Goal: Task Accomplishment & Management: Complete application form

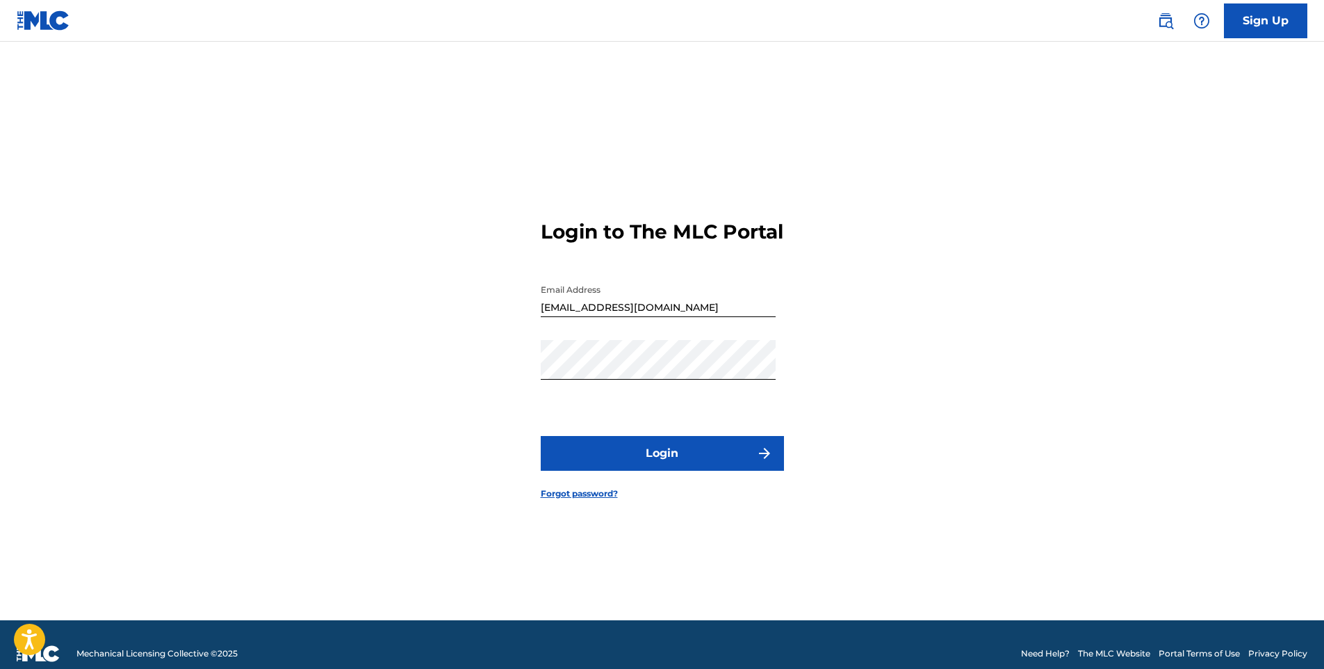
click at [688, 460] on button "Login" at bounding box center [662, 453] width 243 height 35
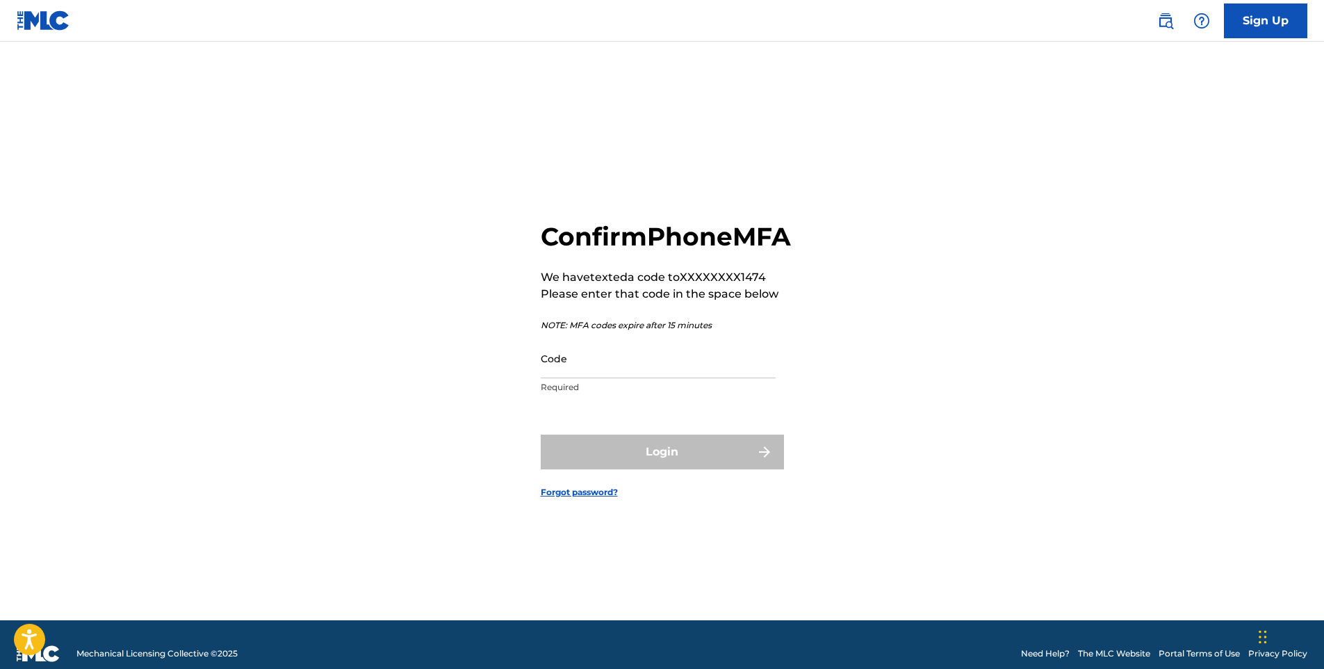
click at [692, 377] on input "Code" at bounding box center [658, 359] width 235 height 40
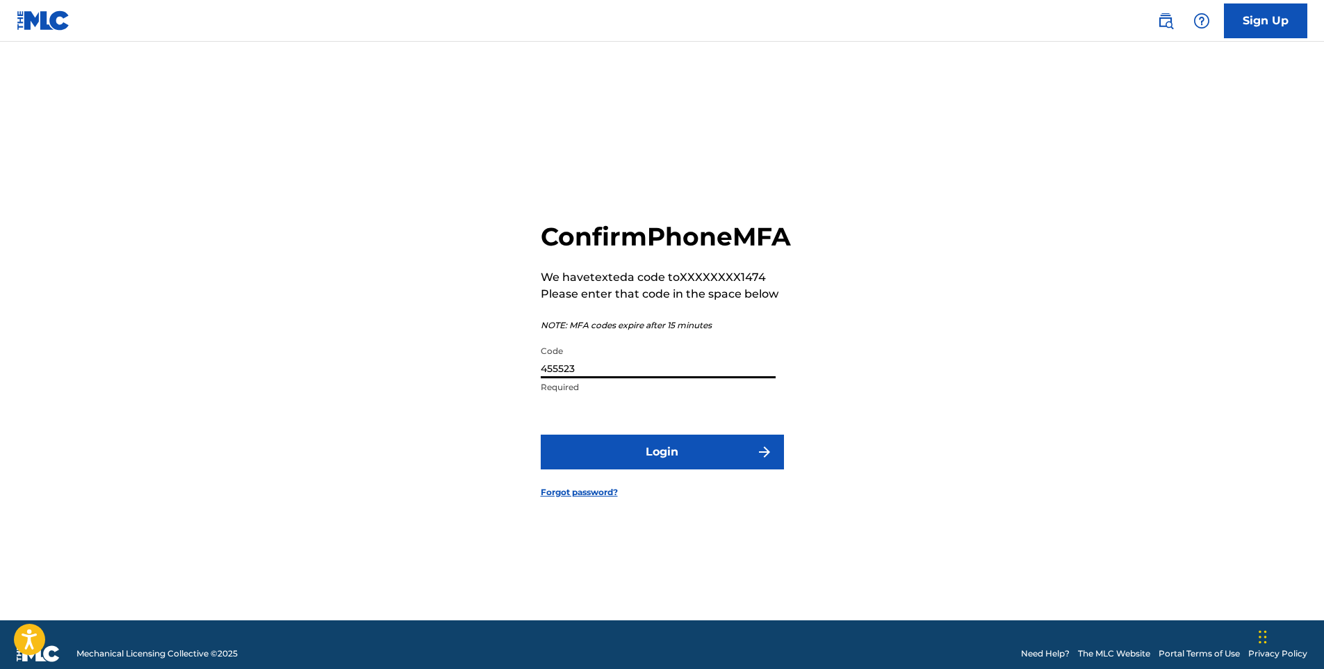
type input "455523"
click at [720, 469] on button "Login" at bounding box center [662, 452] width 243 height 35
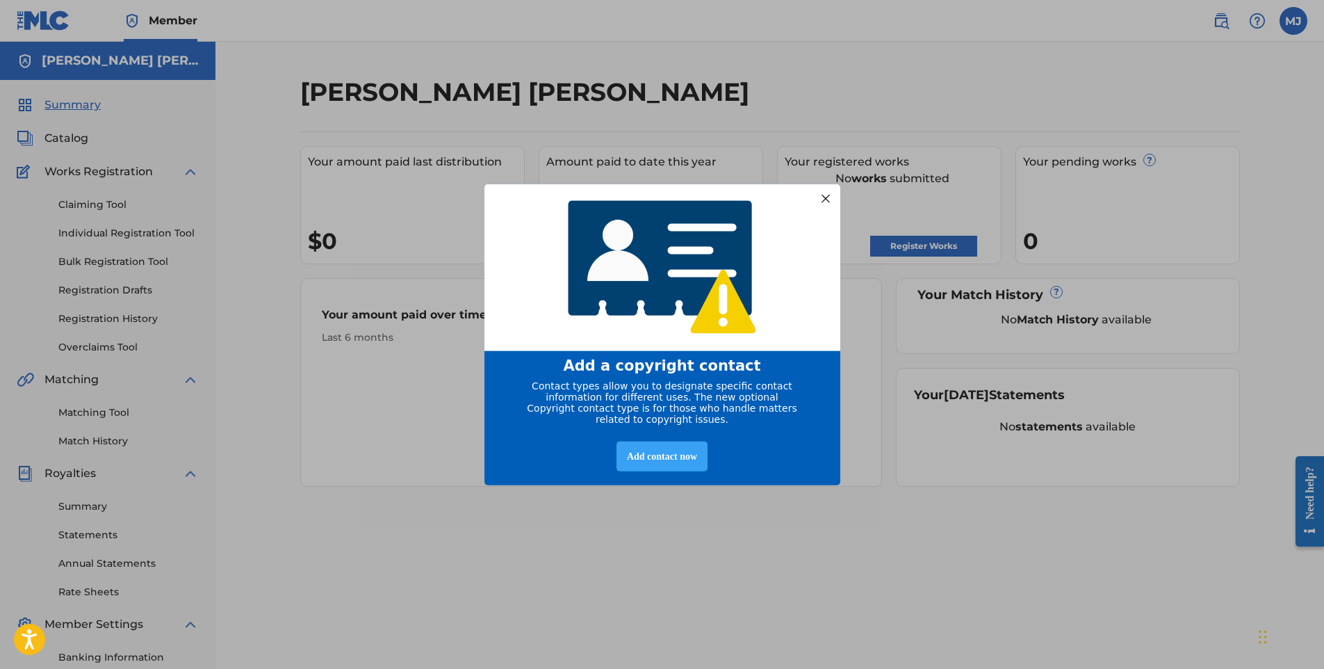
click at [663, 460] on div "Add contact now" at bounding box center [662, 456] width 91 height 30
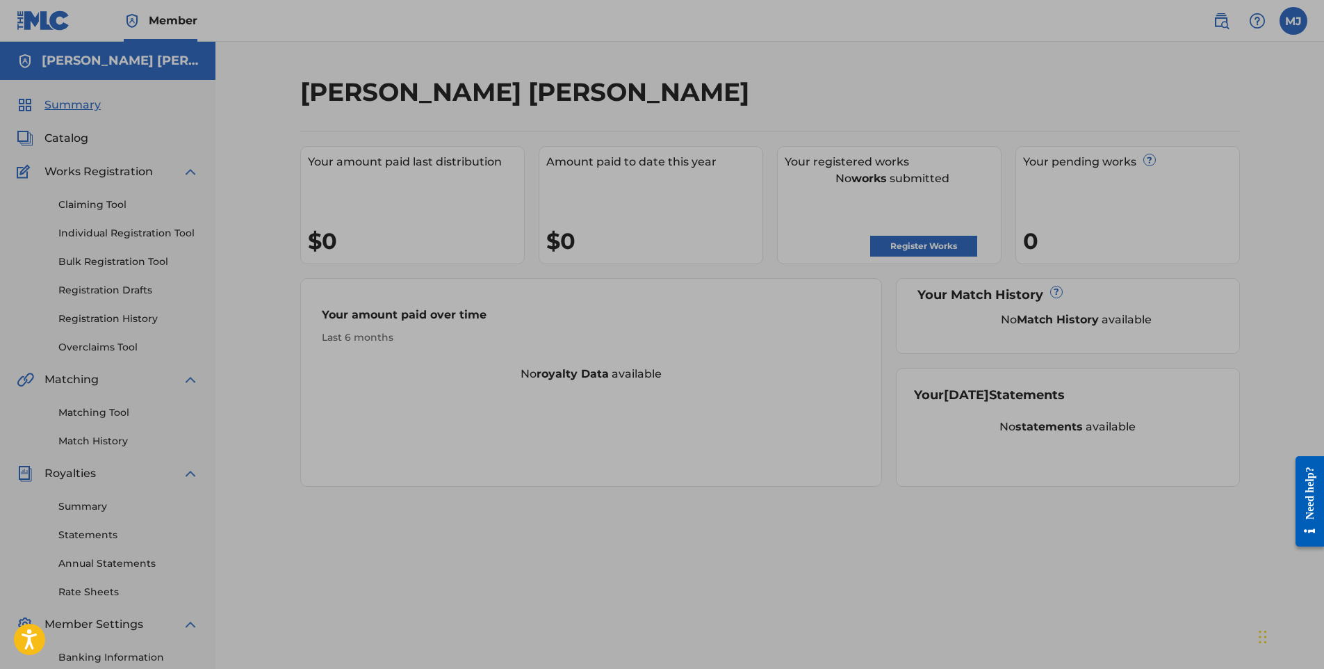
click at [911, 244] on div at bounding box center [662, 380] width 1324 height 761
click at [915, 246] on div at bounding box center [662, 380] width 1324 height 761
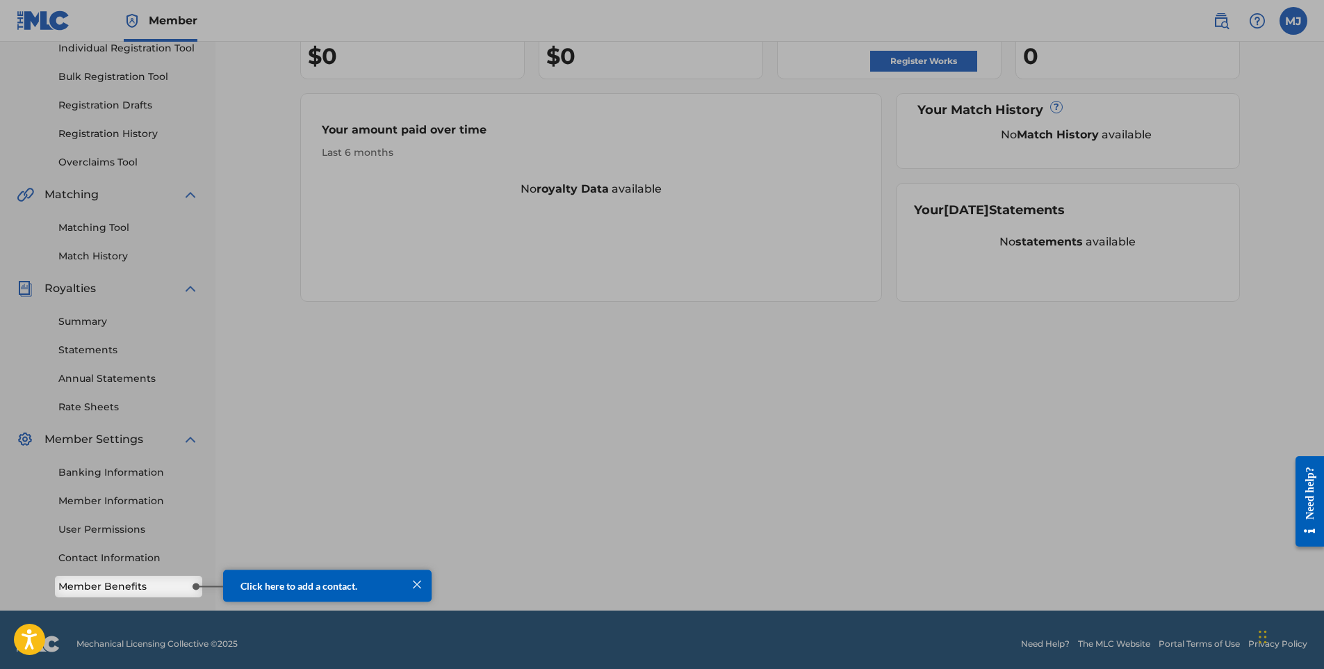
scroll to position [193, 0]
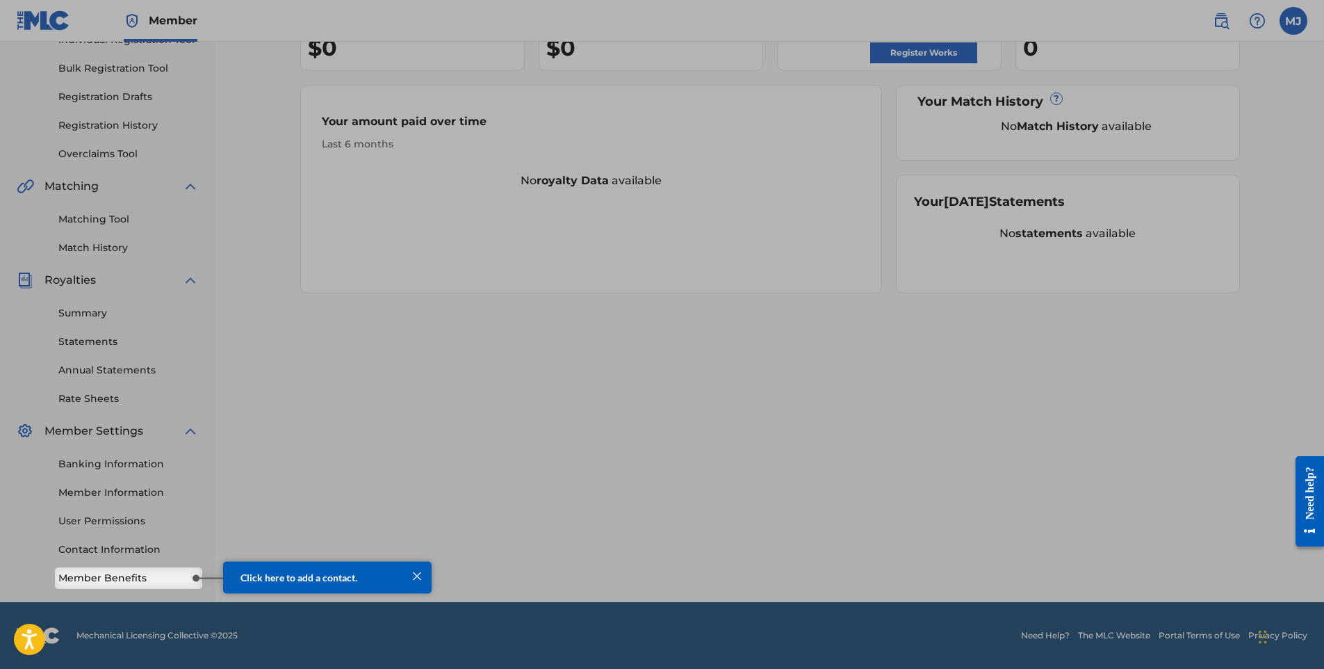
click at [416, 578] on div at bounding box center [417, 576] width 18 height 18
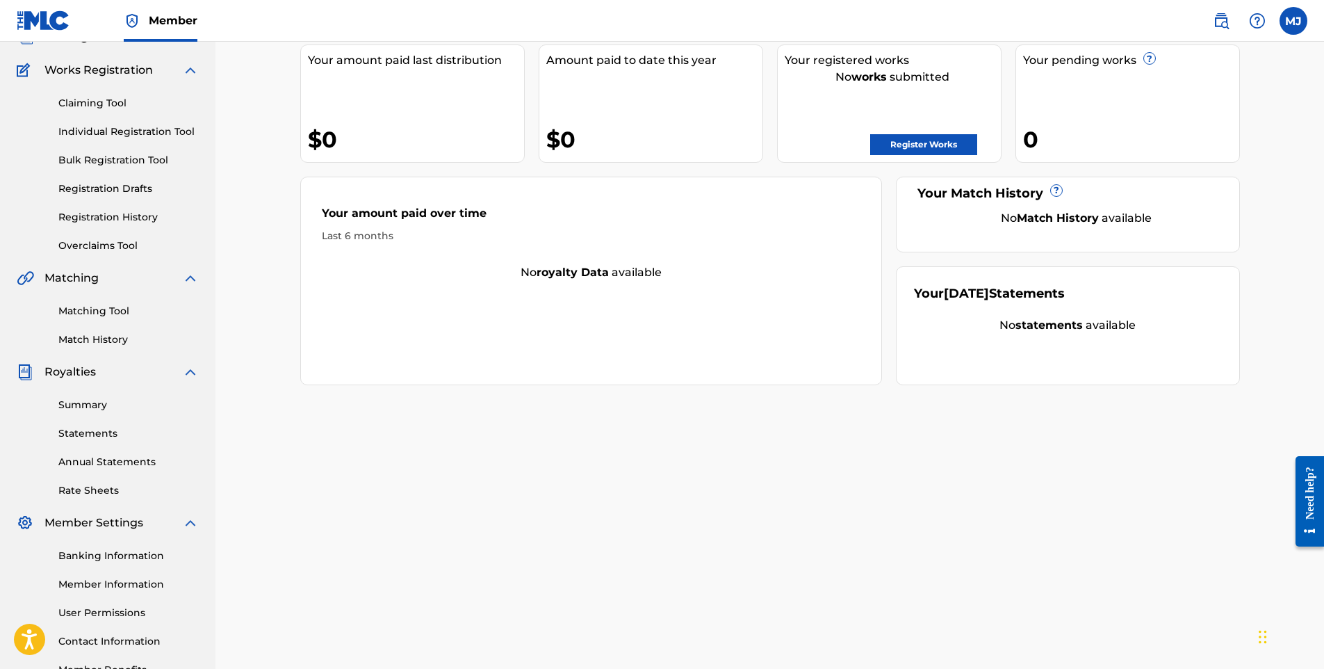
scroll to position [0, 0]
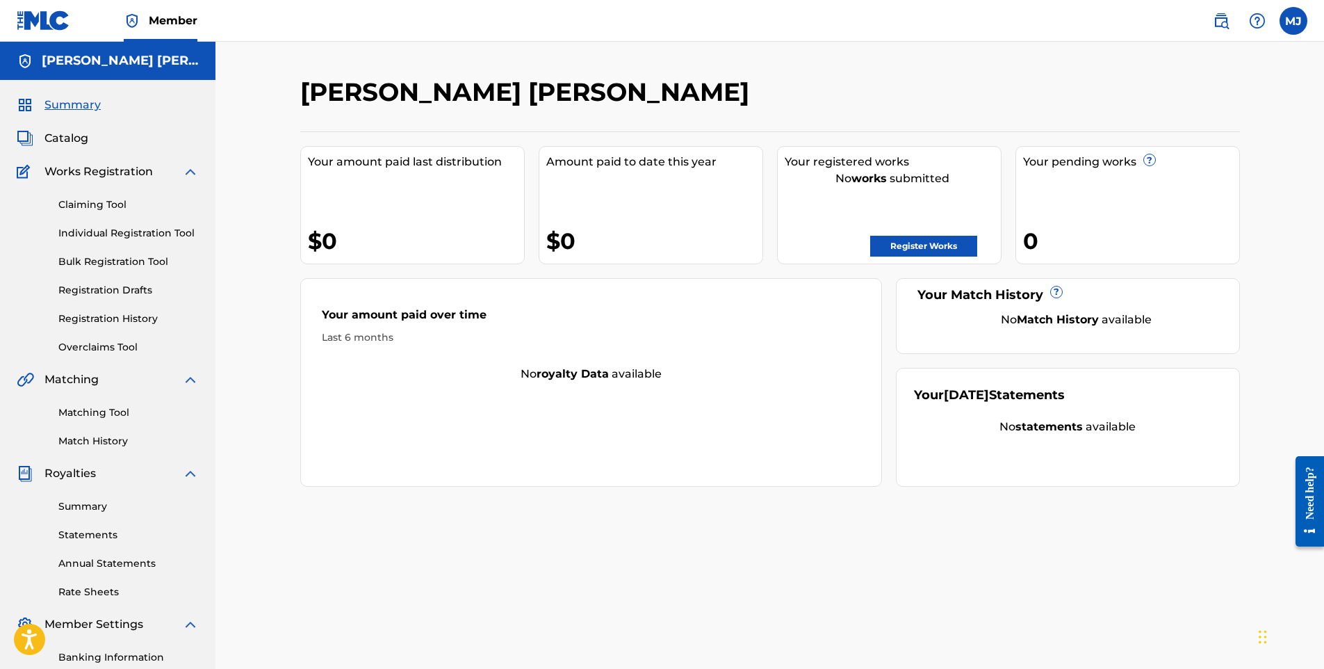
click at [926, 254] on link "Register Works" at bounding box center [923, 246] width 107 height 21
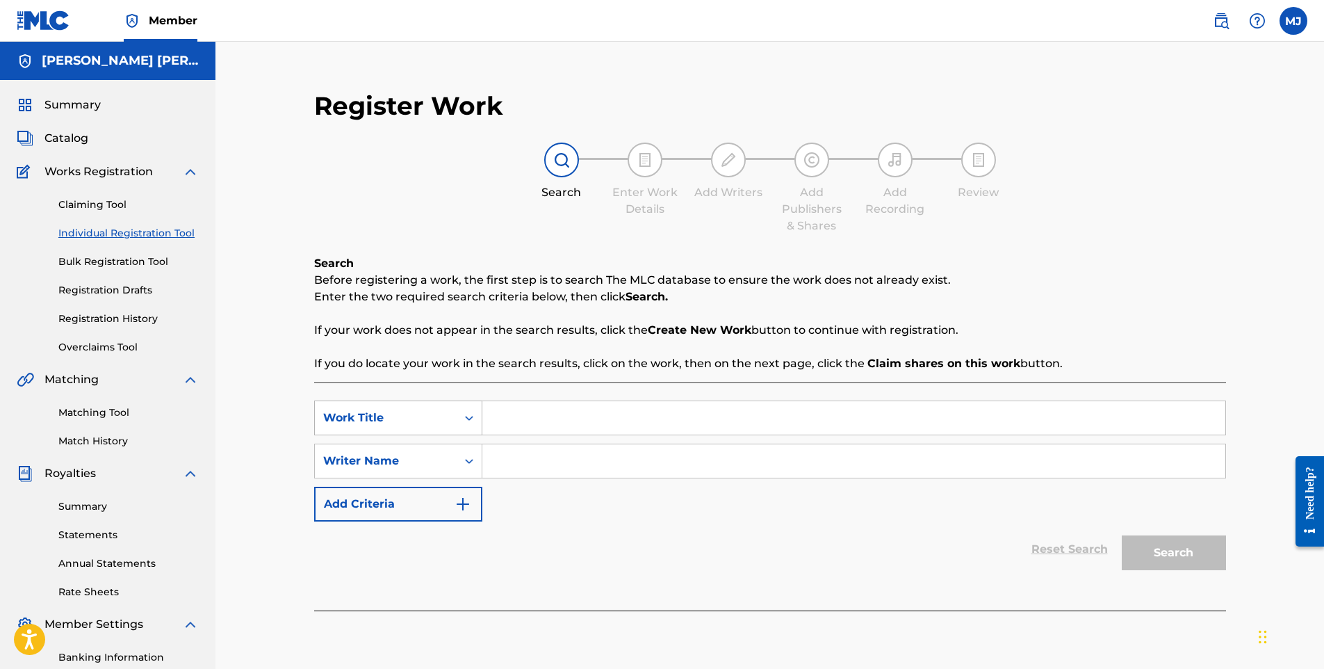
click at [467, 416] on icon "Search Form" at bounding box center [469, 418] width 14 height 14
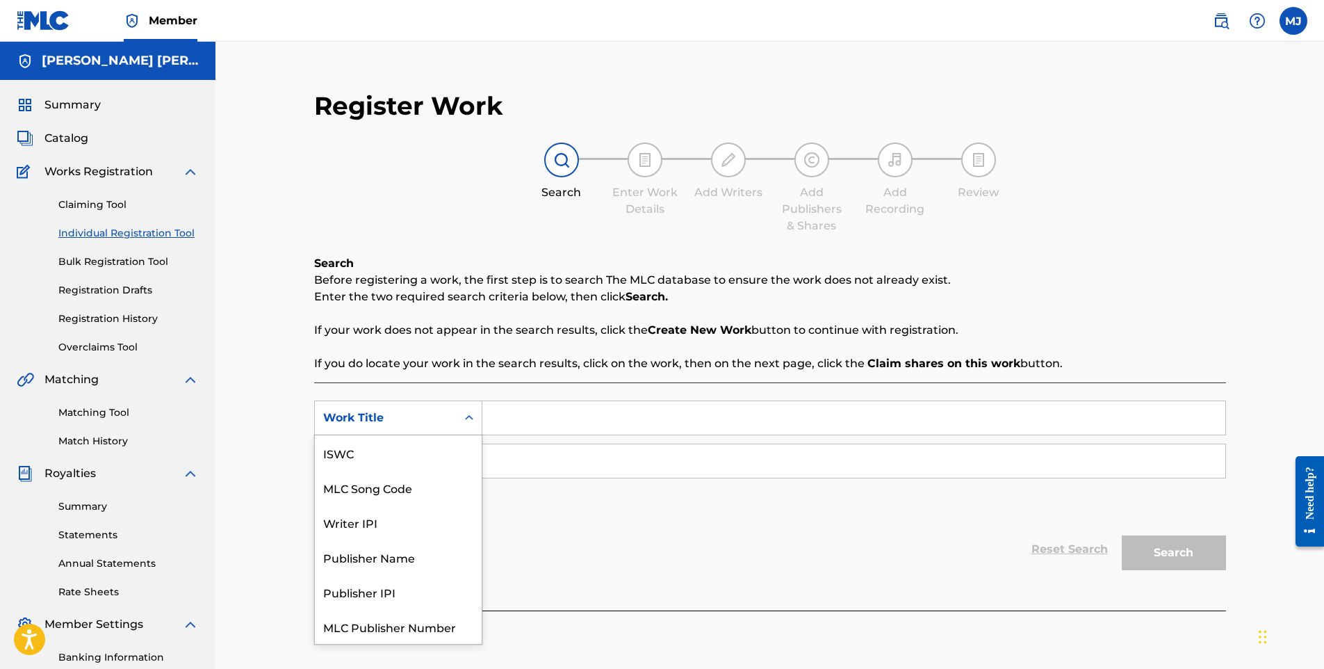
scroll to position [35, 0]
click at [366, 625] on div "Work Title" at bounding box center [398, 626] width 167 height 35
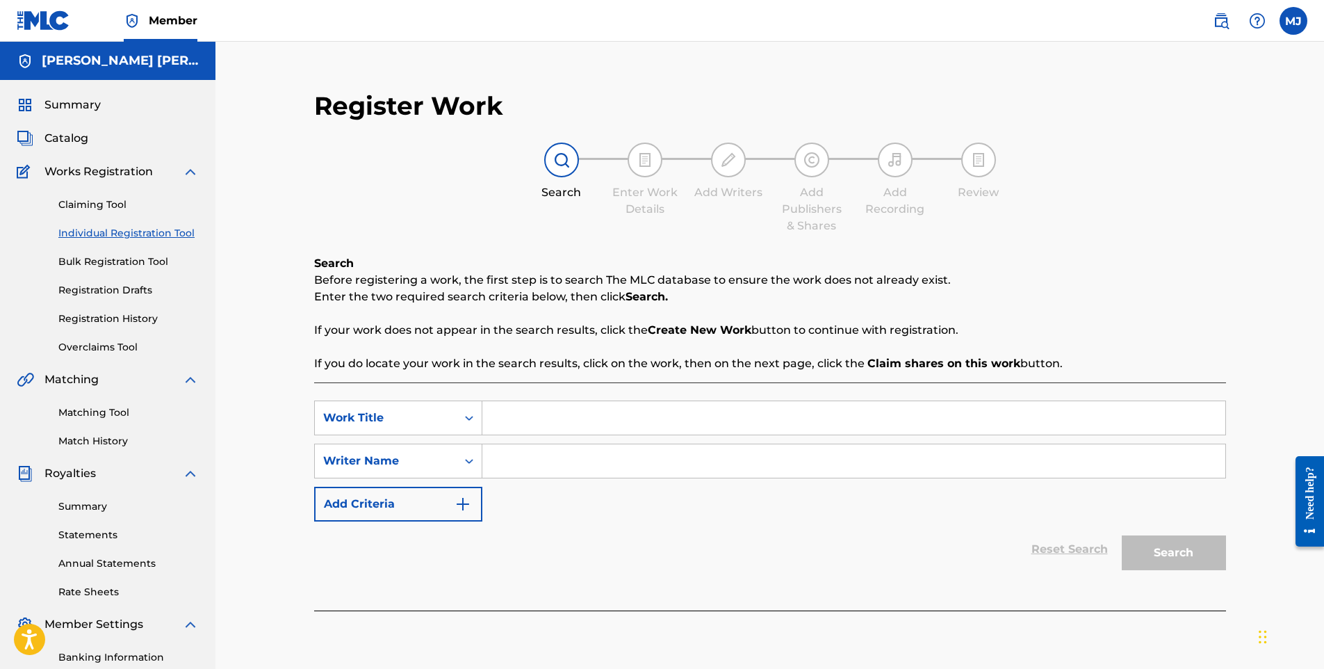
click at [512, 419] on input "Search Form" at bounding box center [854, 417] width 743 height 33
type input "holdin' back"
click at [534, 464] on input "Search Form" at bounding box center [854, 460] width 743 height 33
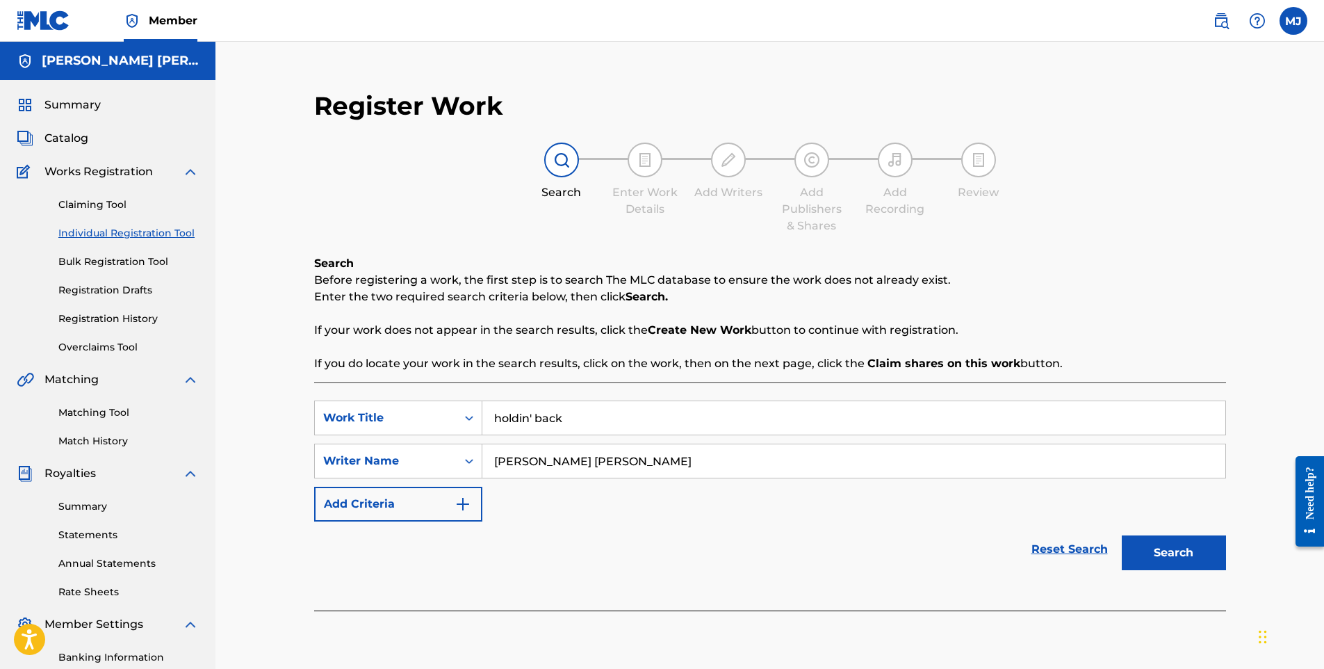
type input "[PERSON_NAME] [PERSON_NAME]"
click at [464, 507] on img "Search Form" at bounding box center [463, 504] width 17 height 17
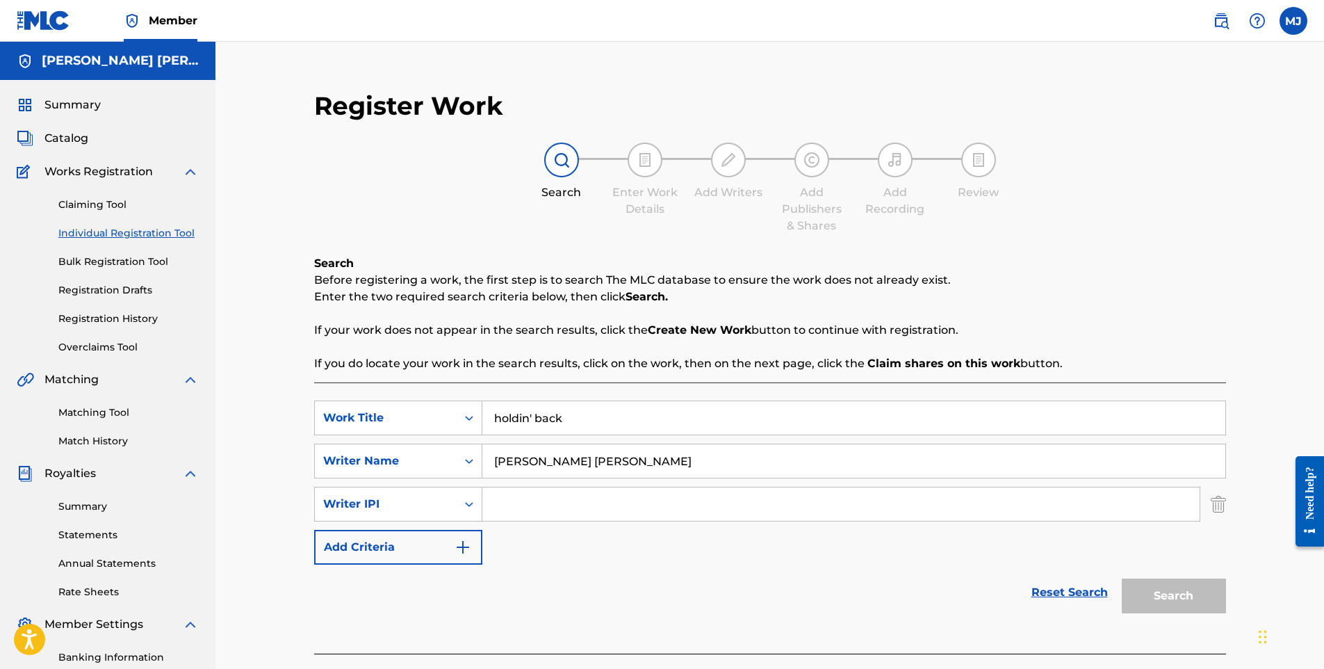
click at [544, 509] on input "Search Form" at bounding box center [842, 503] width 718 height 33
paste input "1305749355"
type input "1305749355"
click at [460, 542] on img "Search Form" at bounding box center [463, 547] width 17 height 17
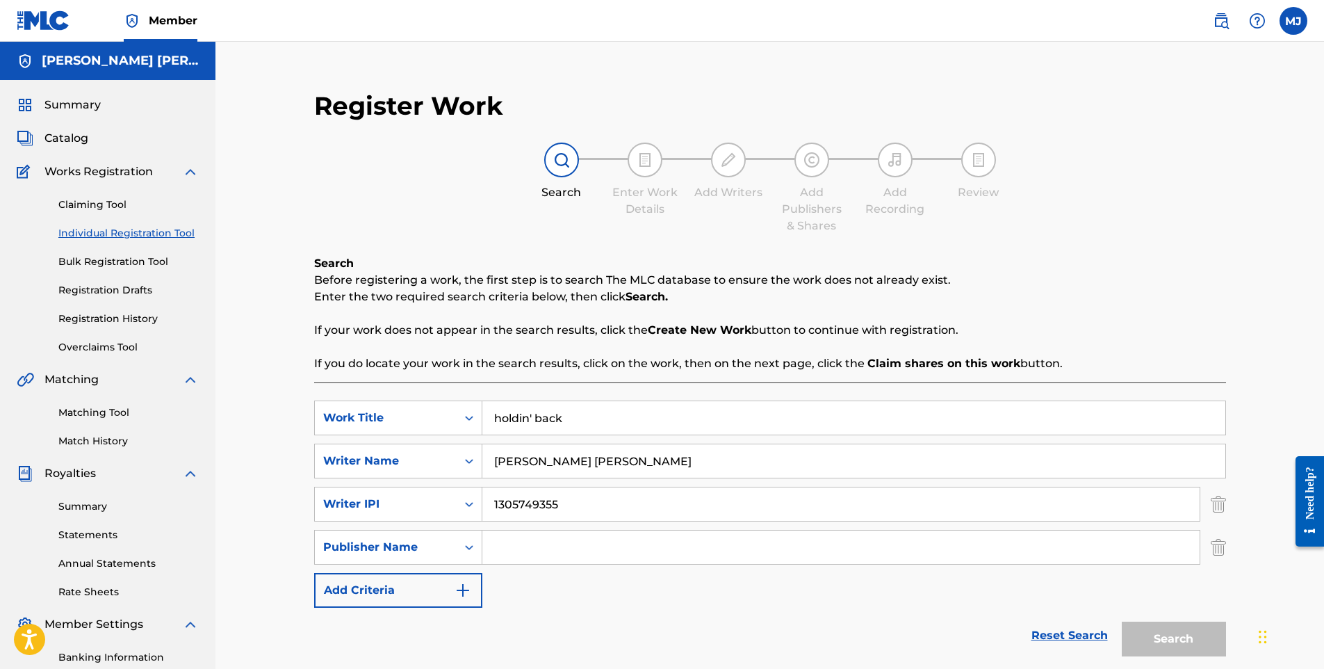
click at [531, 551] on input "Search Form" at bounding box center [842, 546] width 718 height 33
type input "[PERSON_NAME] [PERSON_NAME]"
click at [460, 593] on img "Search Form" at bounding box center [463, 590] width 17 height 17
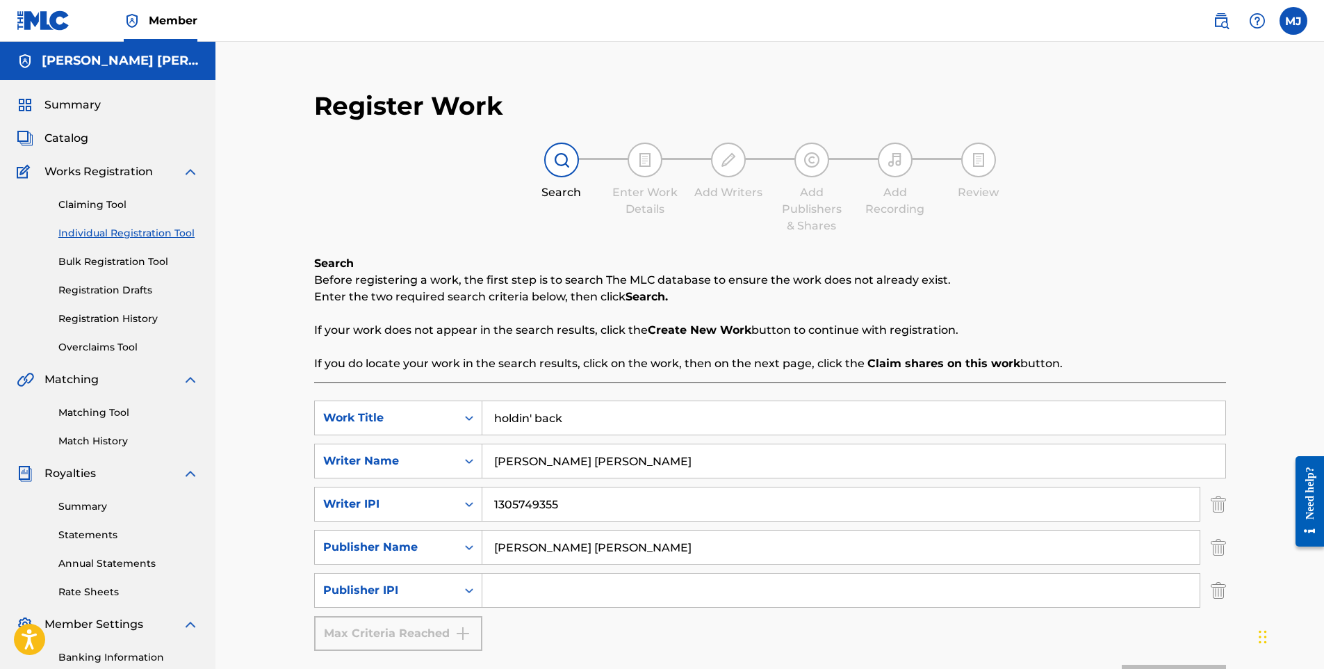
drag, startPoint x: 558, startPoint y: 503, endPoint x: 496, endPoint y: 503, distance: 62.6
click at [496, 503] on input "1305749355" at bounding box center [842, 503] width 718 height 33
click at [582, 510] on input "1305749355" at bounding box center [842, 503] width 718 height 33
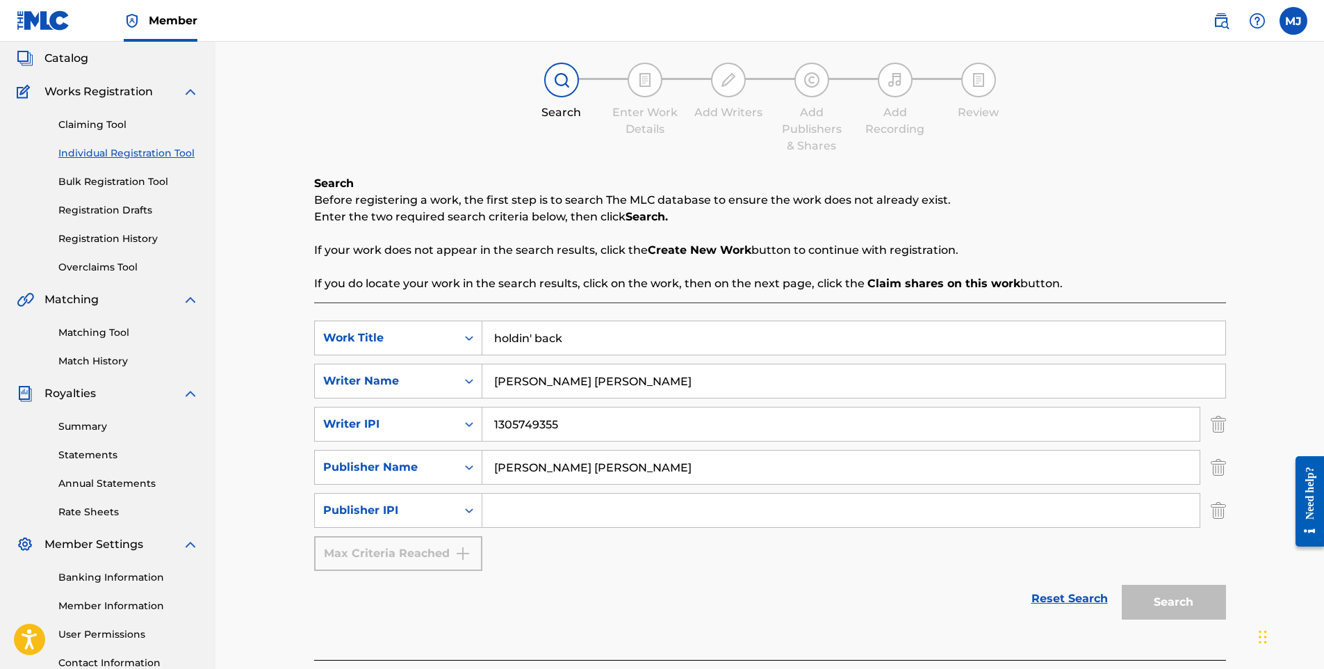
scroll to position [193, 0]
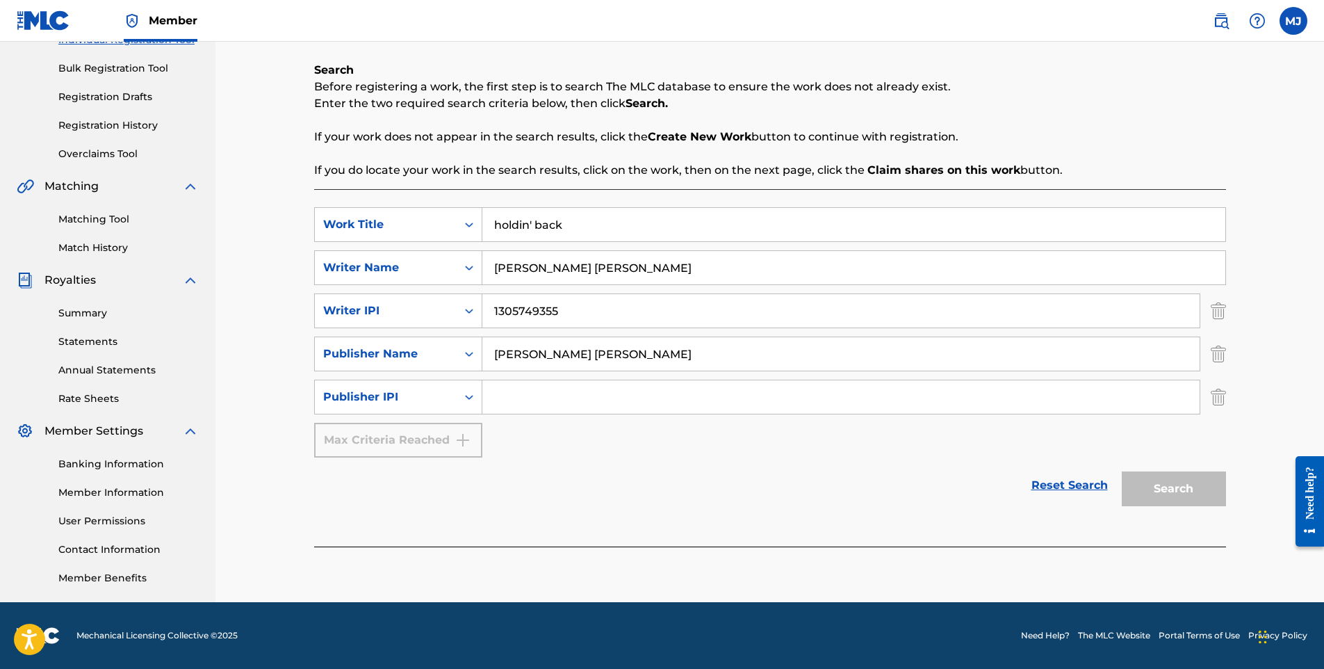
click at [524, 400] on input "Search Form" at bounding box center [842, 396] width 718 height 33
paste input "1305498549"
type input "1305498549"
drag, startPoint x: 604, startPoint y: 356, endPoint x: 498, endPoint y: 356, distance: 106.4
click at [496, 355] on input "[PERSON_NAME] [PERSON_NAME]" at bounding box center [842, 353] width 718 height 33
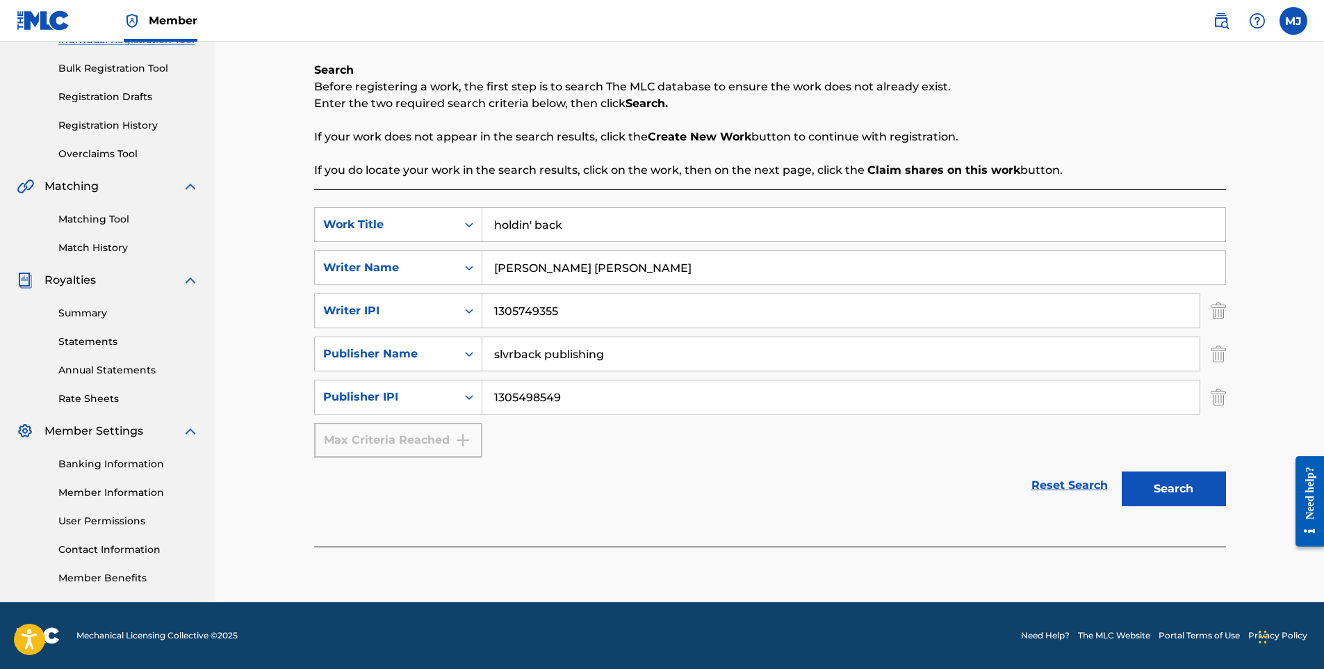
type input "slvrback publishing"
click at [1182, 491] on button "Search" at bounding box center [1174, 488] width 104 height 35
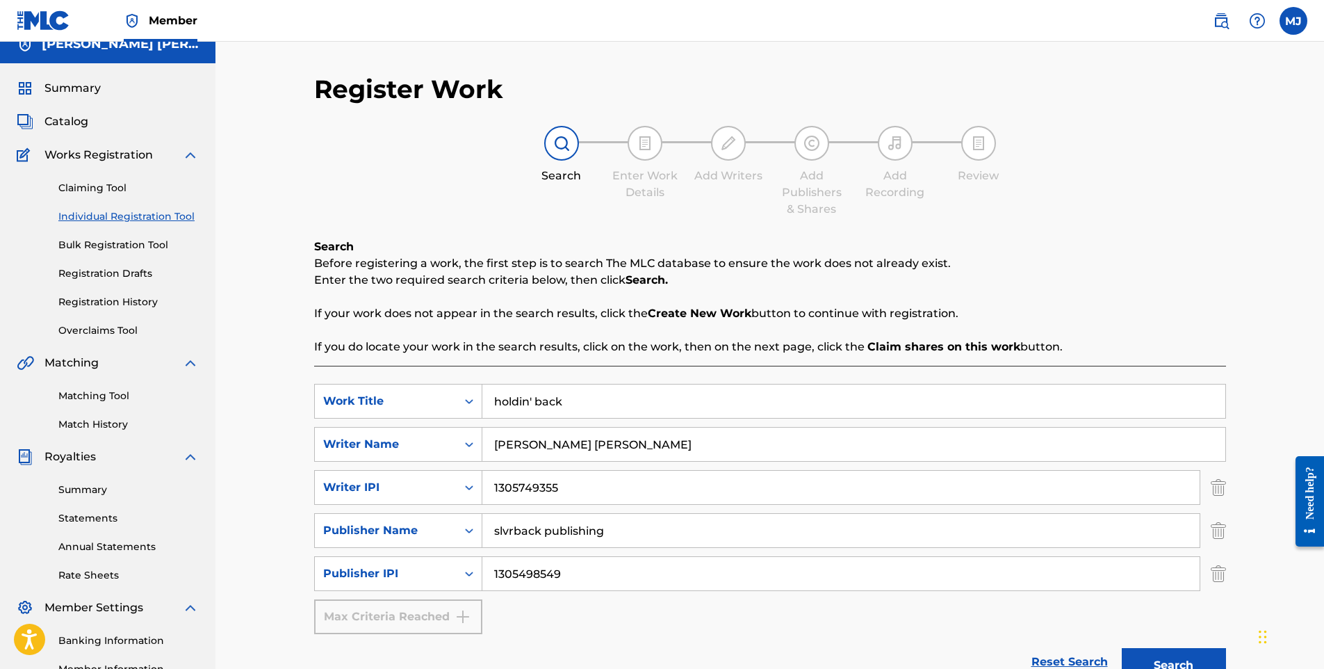
scroll to position [0, 0]
